Goal: Task Accomplishment & Management: Manage account settings

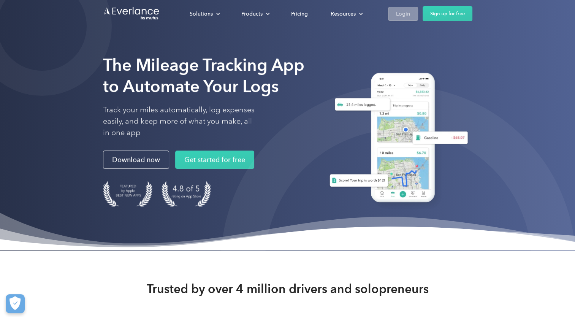
click at [410, 17] on link "Login" at bounding box center [403, 14] width 30 height 14
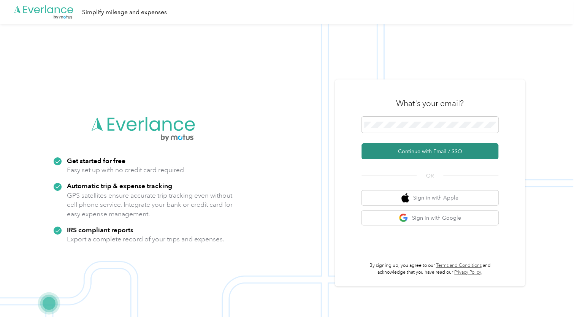
click at [405, 150] on button "Continue with Email / SSO" at bounding box center [429, 151] width 137 height 16
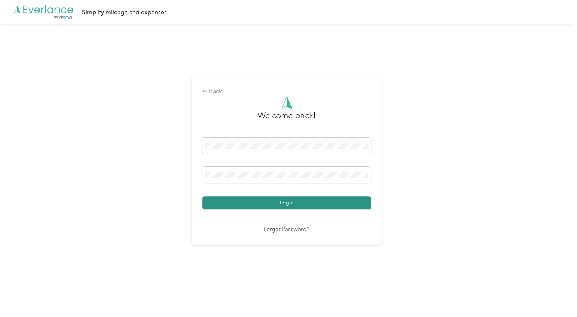
click at [345, 202] on button "Login" at bounding box center [286, 202] width 169 height 13
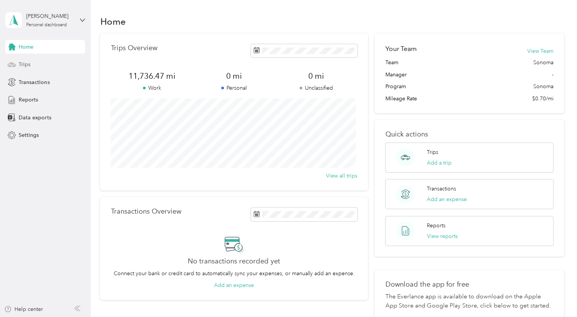
click at [35, 61] on div "Trips" at bounding box center [45, 65] width 80 height 14
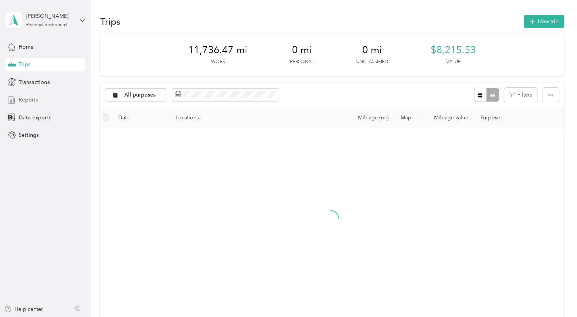
click at [41, 98] on div "Reports" at bounding box center [45, 100] width 80 height 14
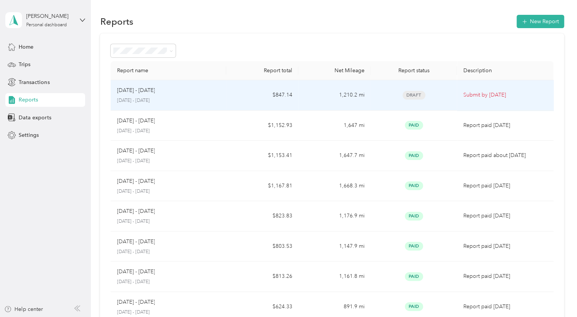
click at [441, 103] on td "Draft" at bounding box center [413, 95] width 87 height 30
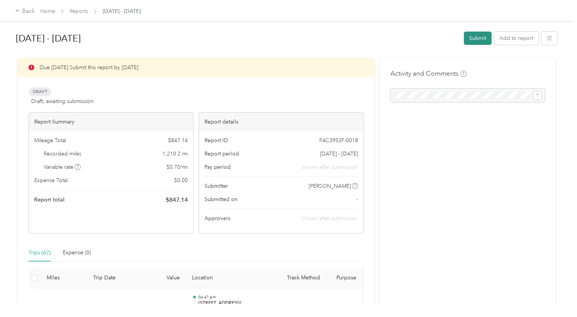
click at [475, 44] on button "Submit" at bounding box center [478, 38] width 28 height 13
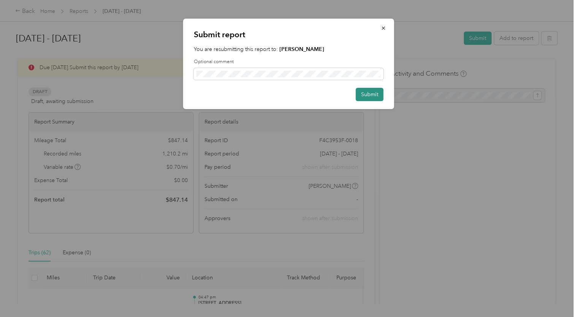
click at [366, 94] on button "Submit" at bounding box center [370, 94] width 28 height 13
